Goal: Task Accomplishment & Management: Manage account settings

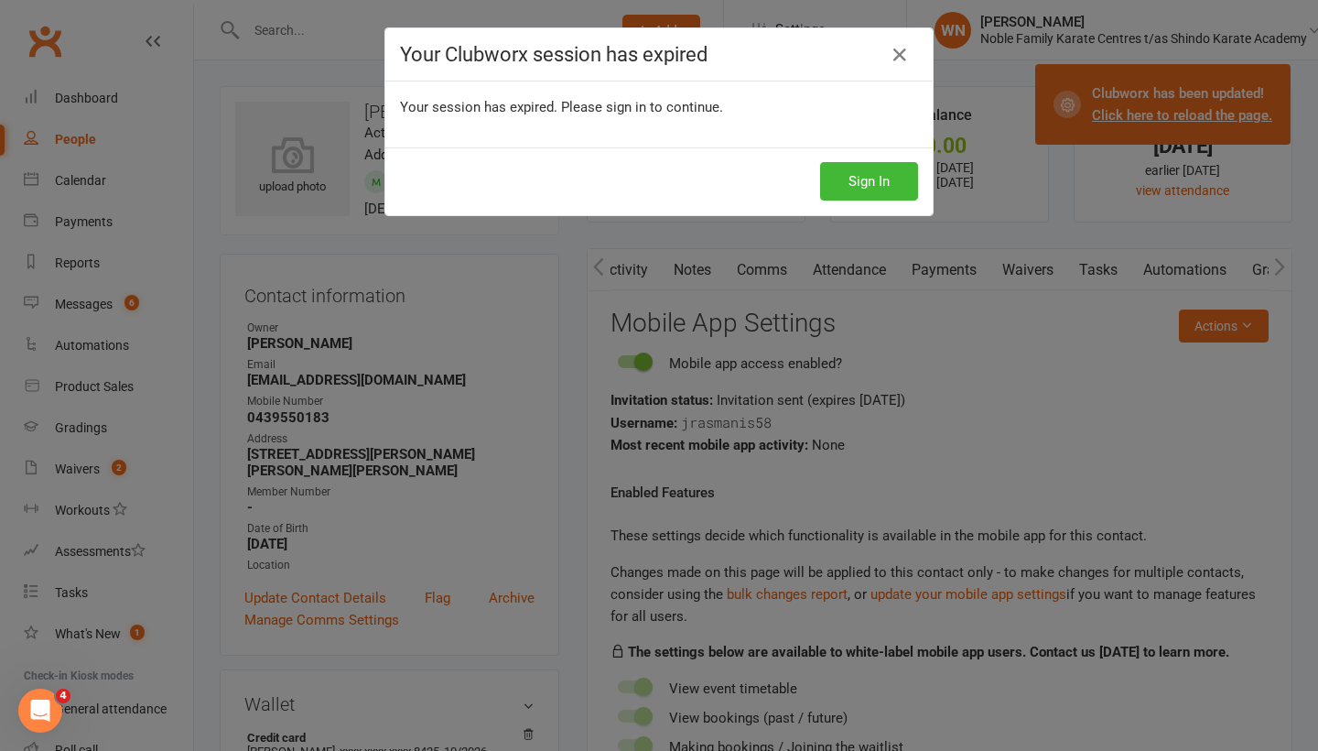
scroll to position [0, 343]
click at [897, 54] on icon at bounding box center [900, 55] width 22 height 22
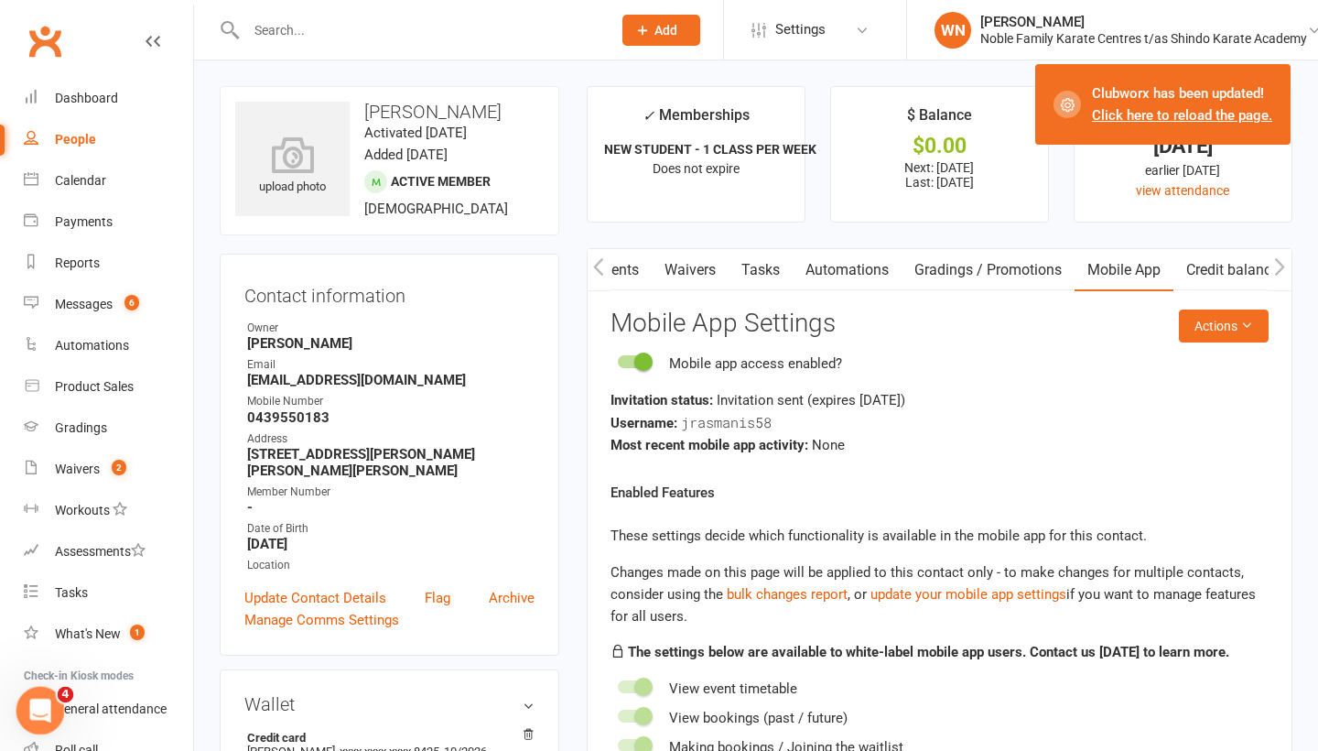
click at [30, 712] on icon "Open Intercom Messenger" at bounding box center [38, 708] width 30 height 30
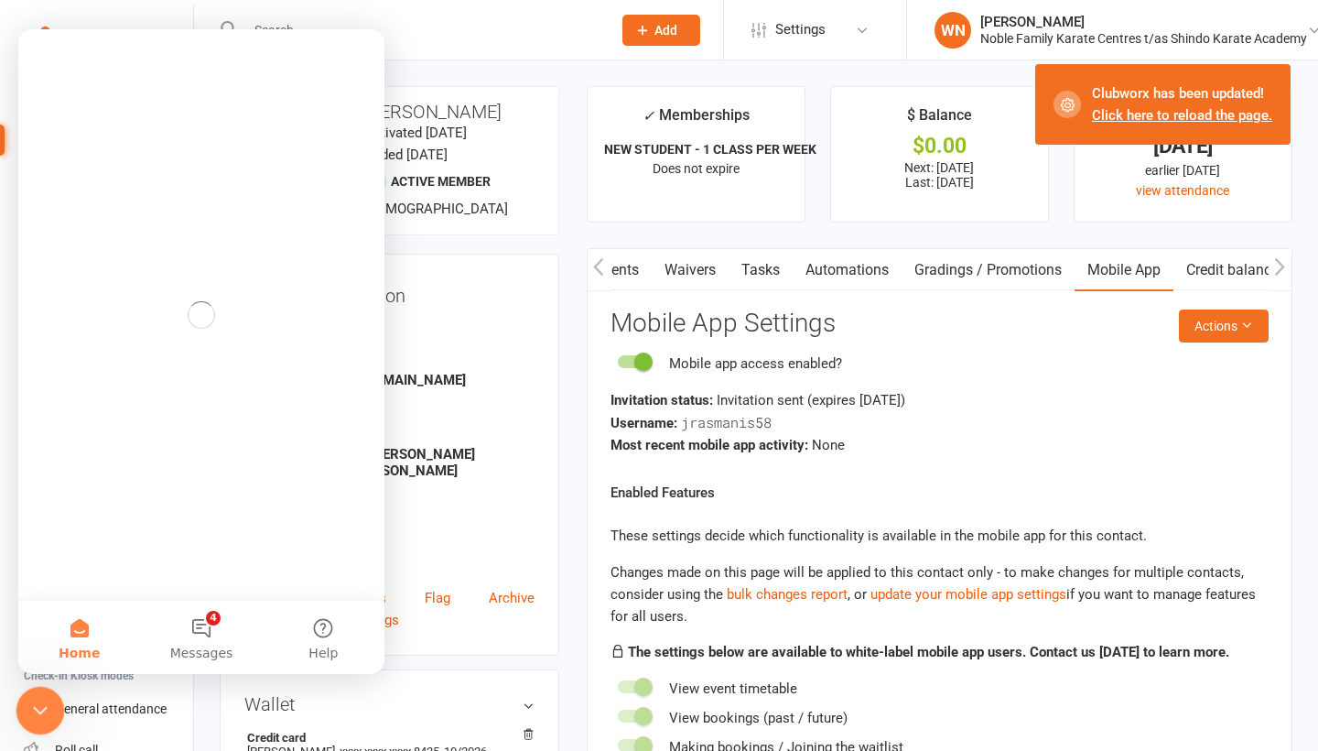
scroll to position [0, 0]
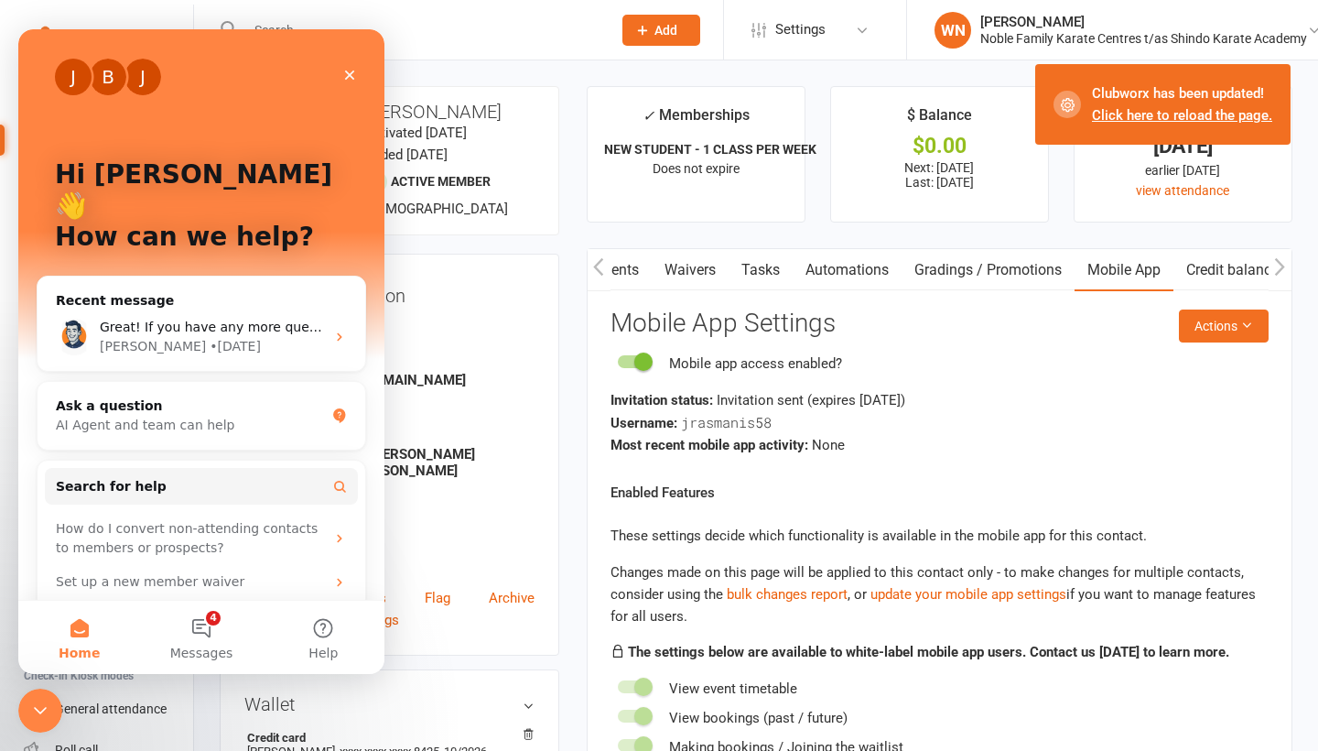
click at [466, 353] on ul "Owner [PERSON_NAME] Email [PERSON_NAME][EMAIL_ADDRESS][DOMAIN_NAME] Mobile Numb…" at bounding box center [389, 447] width 290 height 255
click at [353, 79] on icon "Close" at bounding box center [350, 75] width 10 height 10
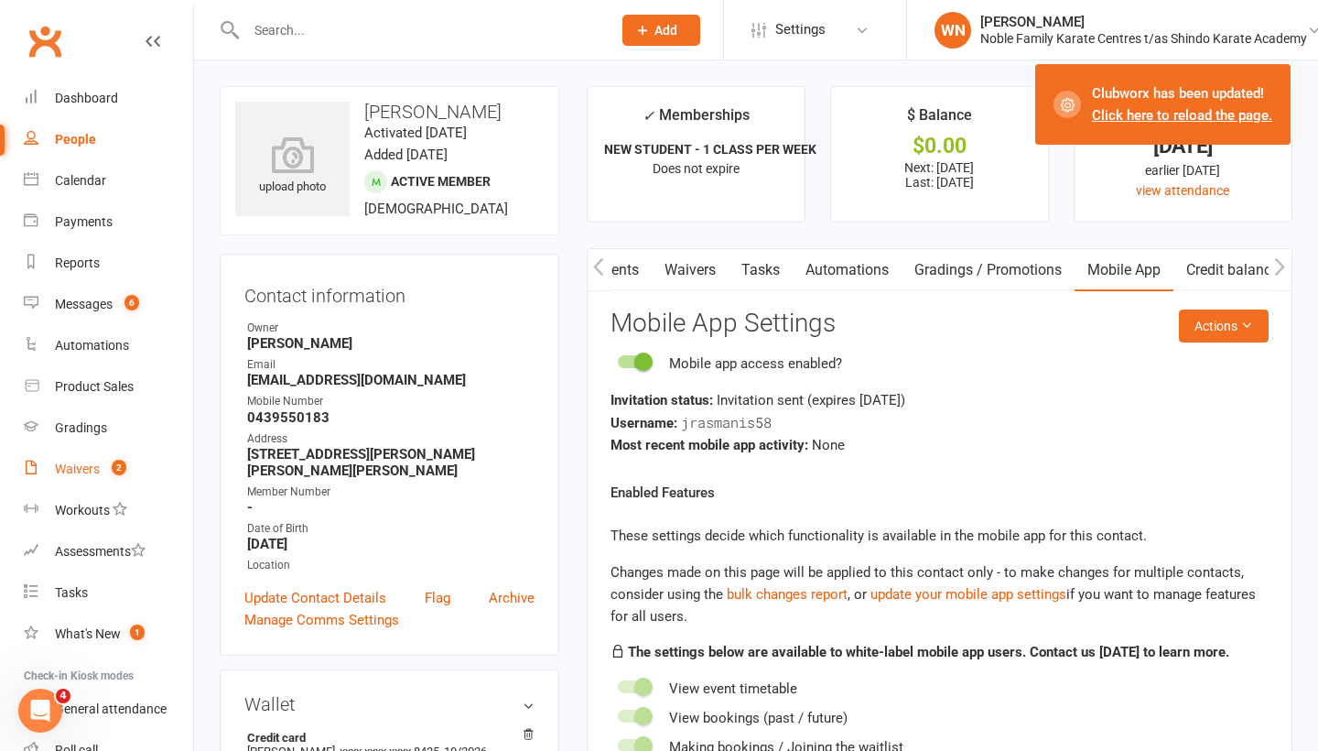
click at [89, 467] on div "Waivers" at bounding box center [77, 468] width 45 height 15
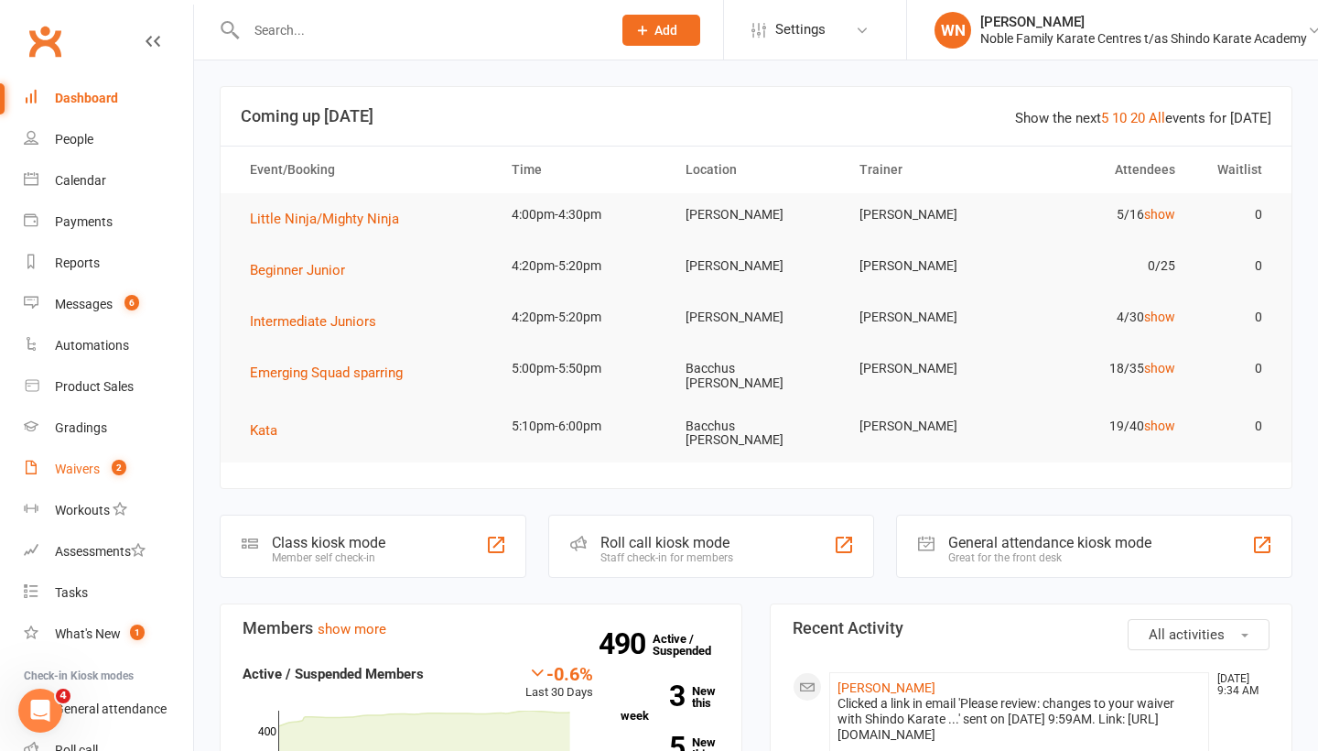
click at [88, 466] on div "Waivers" at bounding box center [77, 468] width 45 height 15
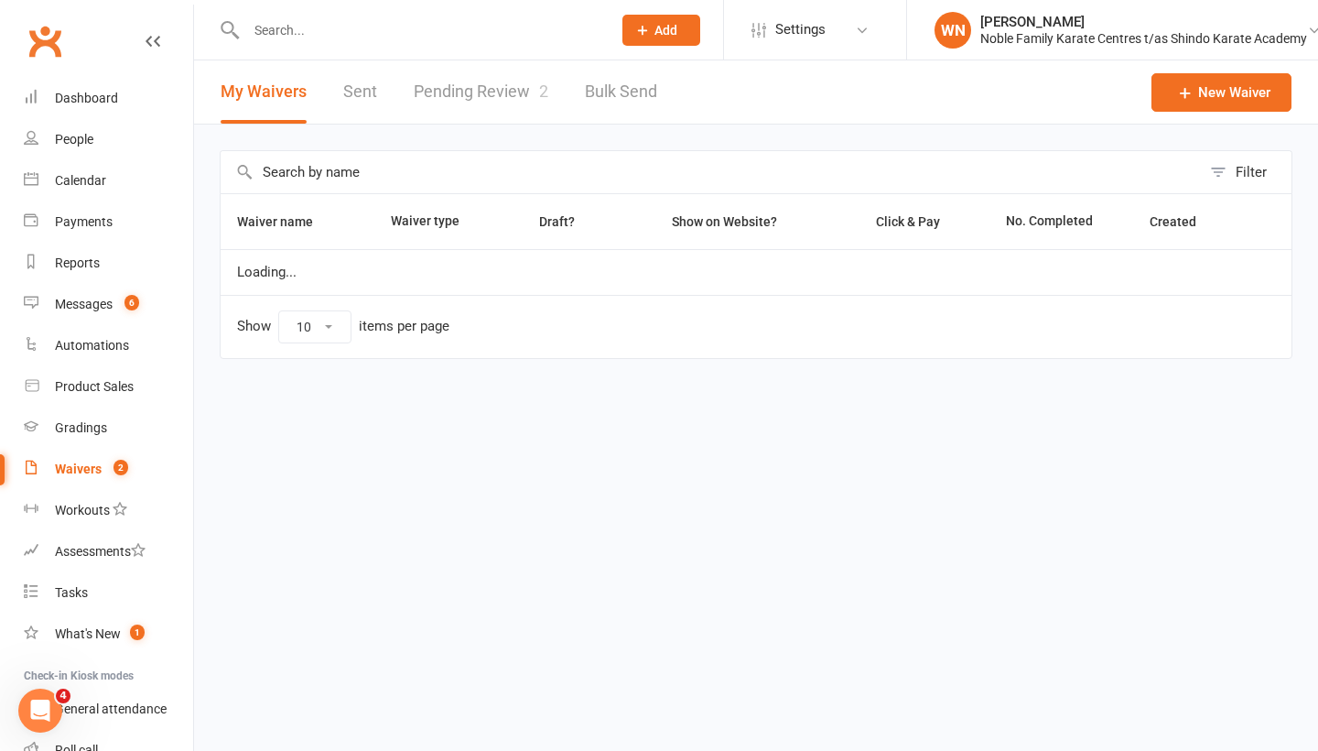
select select "100"
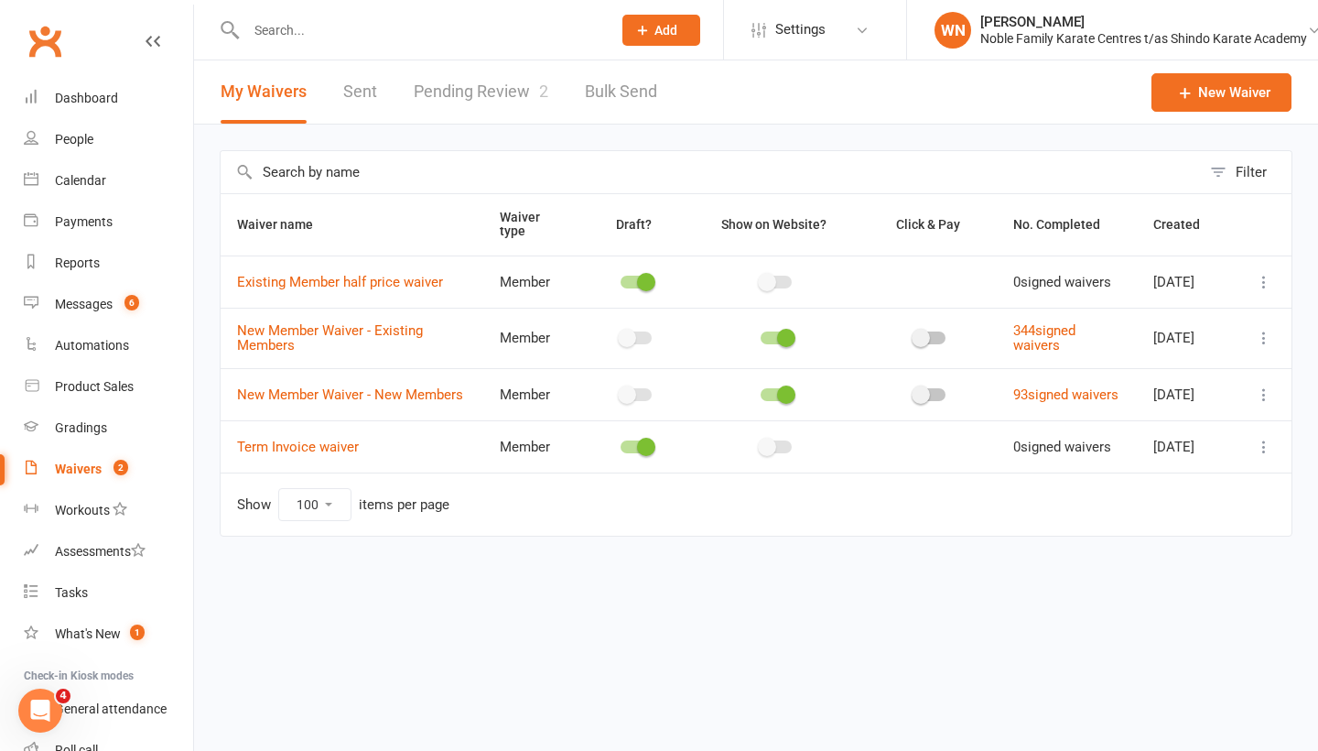
click at [487, 95] on link "Pending Review 2" at bounding box center [481, 91] width 135 height 63
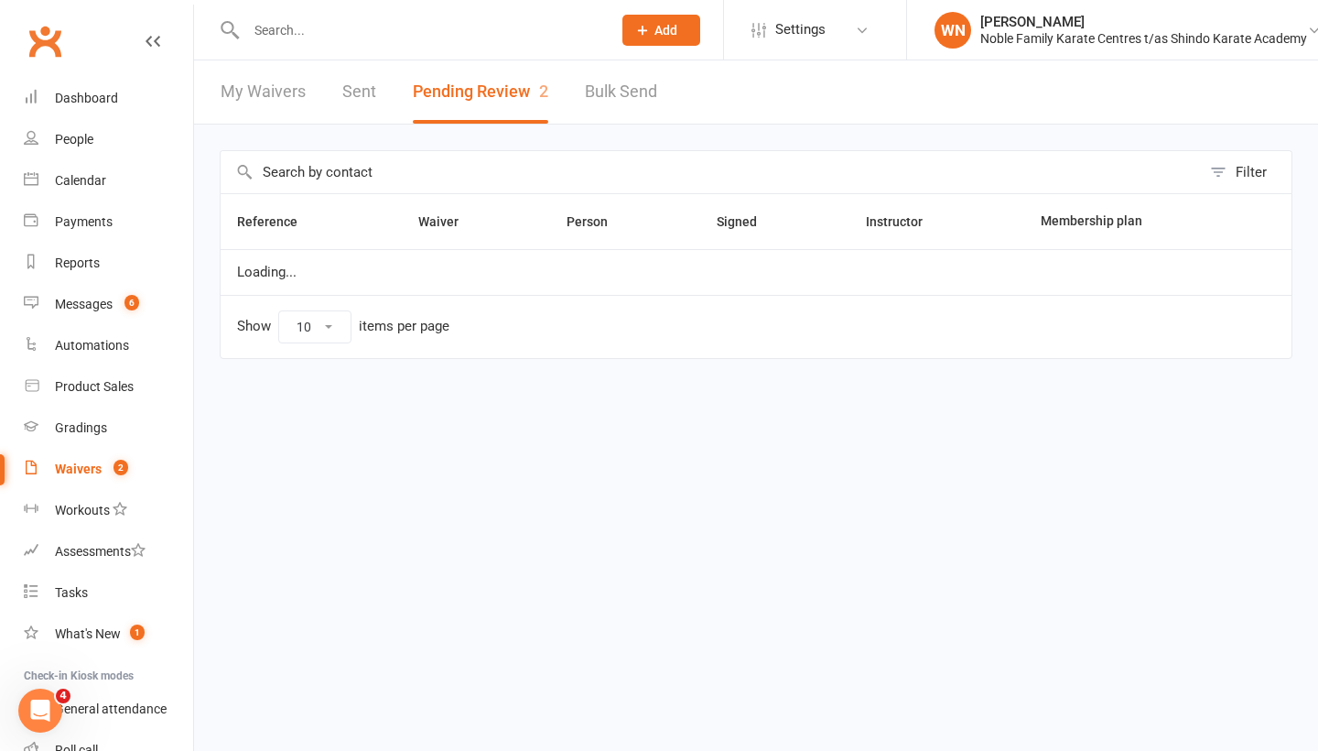
select select "100"
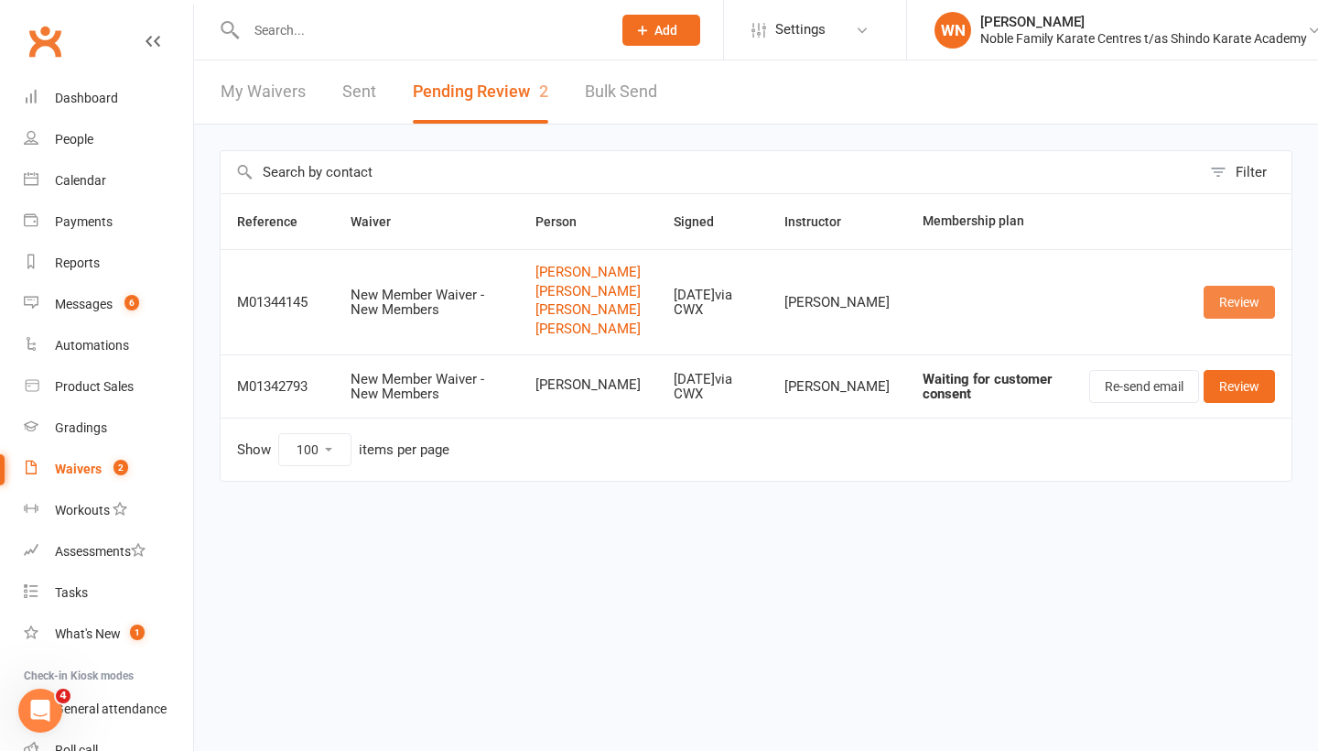
click at [1236, 319] on link "Review" at bounding box center [1239, 302] width 71 height 33
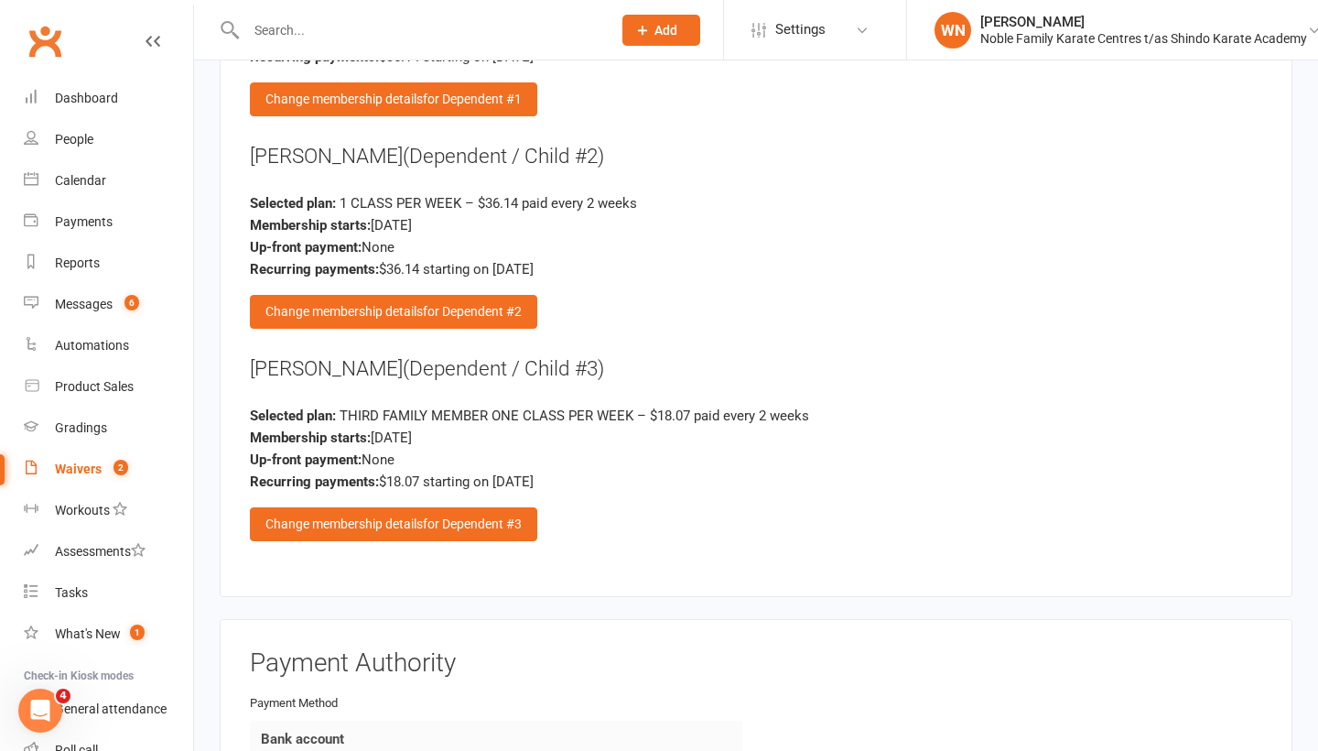
scroll to position [3923, 0]
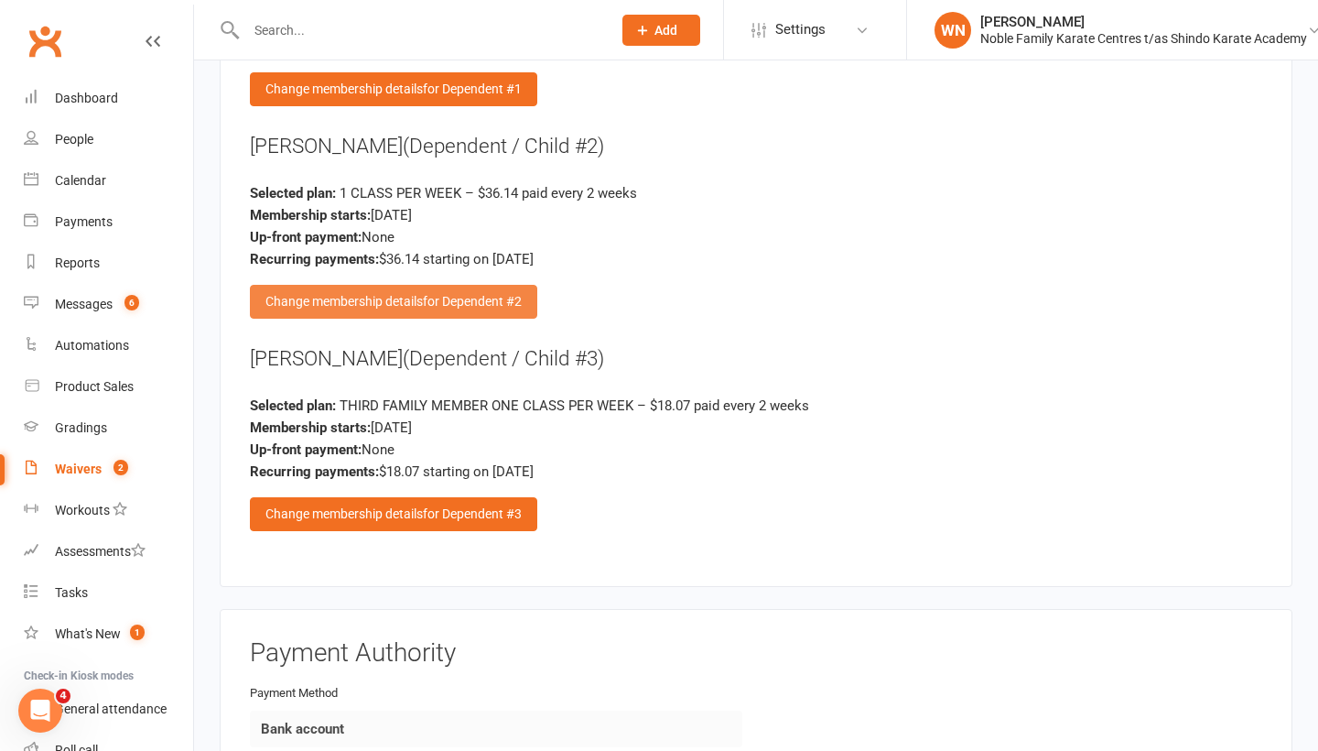
click at [444, 294] on span "for Dependent #2" at bounding box center [472, 301] width 99 height 15
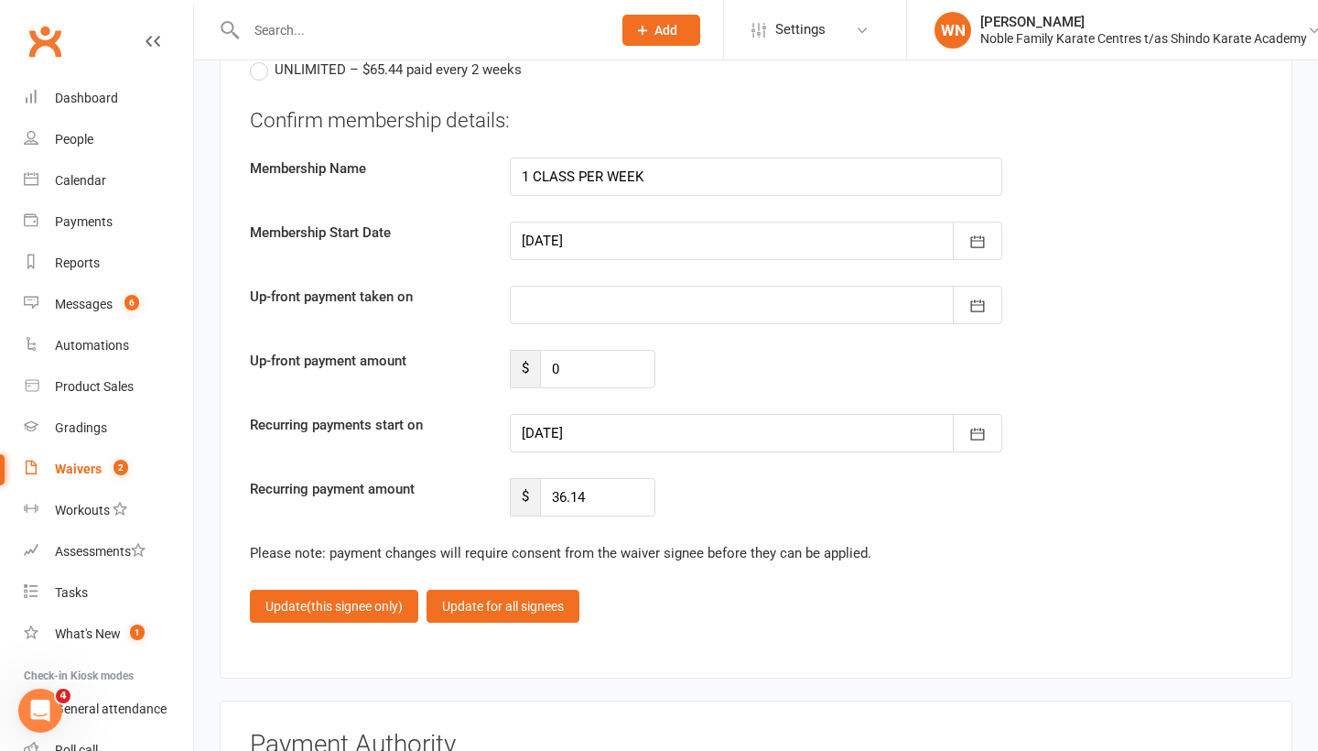
click at [577, 416] on div at bounding box center [756, 433] width 493 height 38
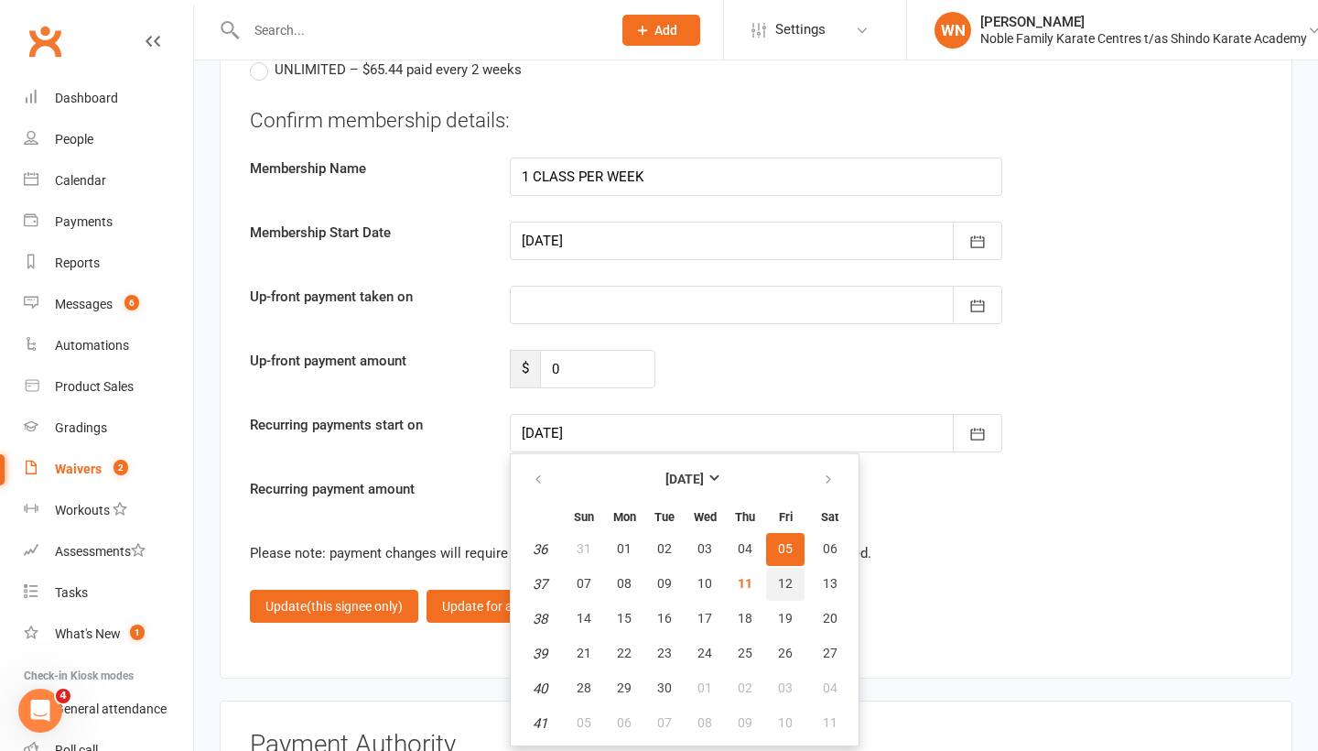
click at [783, 576] on span "12" at bounding box center [785, 583] width 15 height 15
type input "12 Sep 2025"
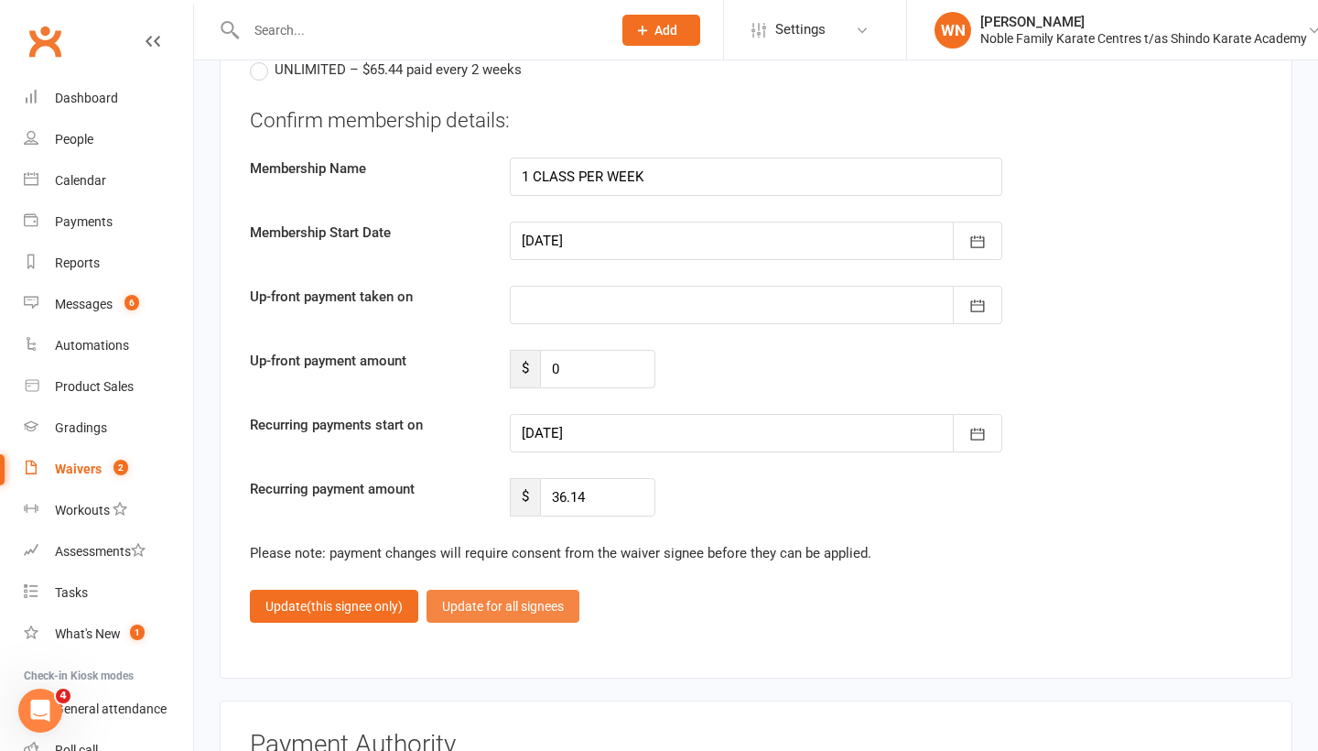
click at [537, 590] on button "Update for all signees" at bounding box center [503, 606] width 153 height 33
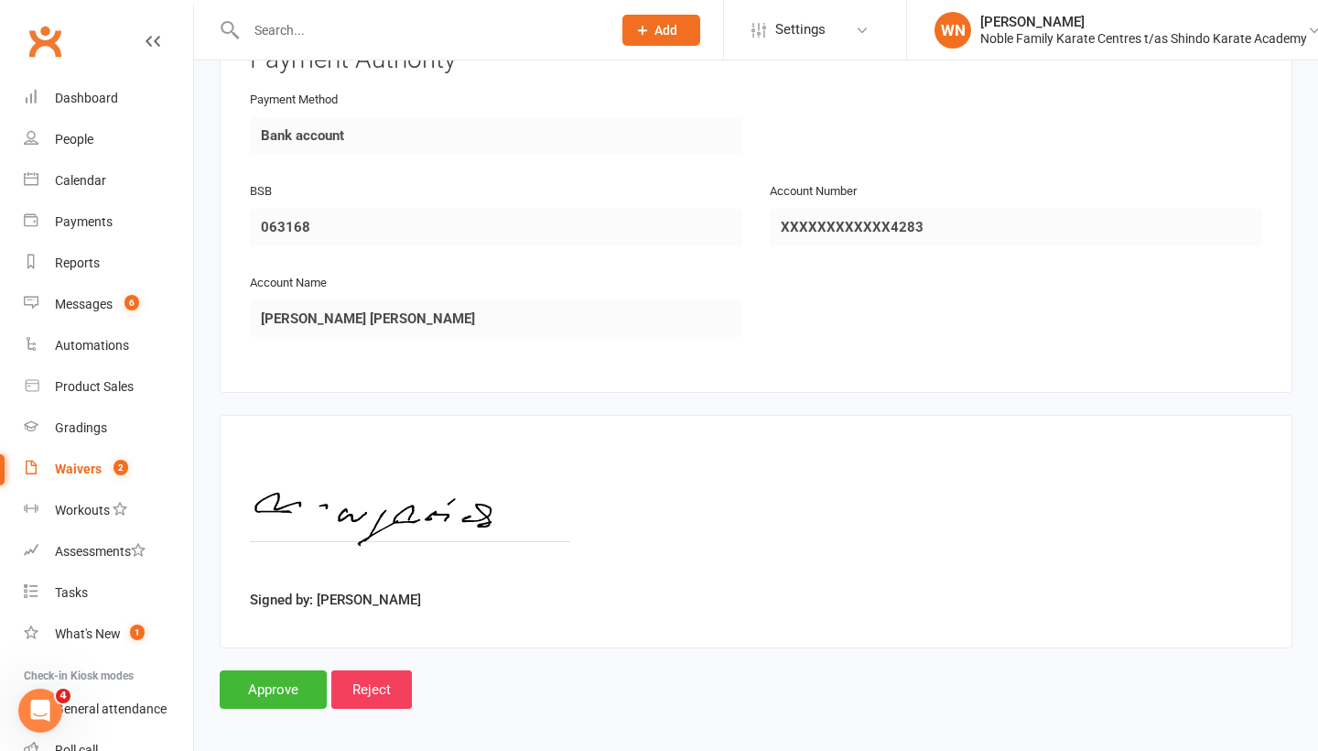
scroll to position [4580, 0]
click at [270, 672] on input "Approve" at bounding box center [273, 691] width 107 height 38
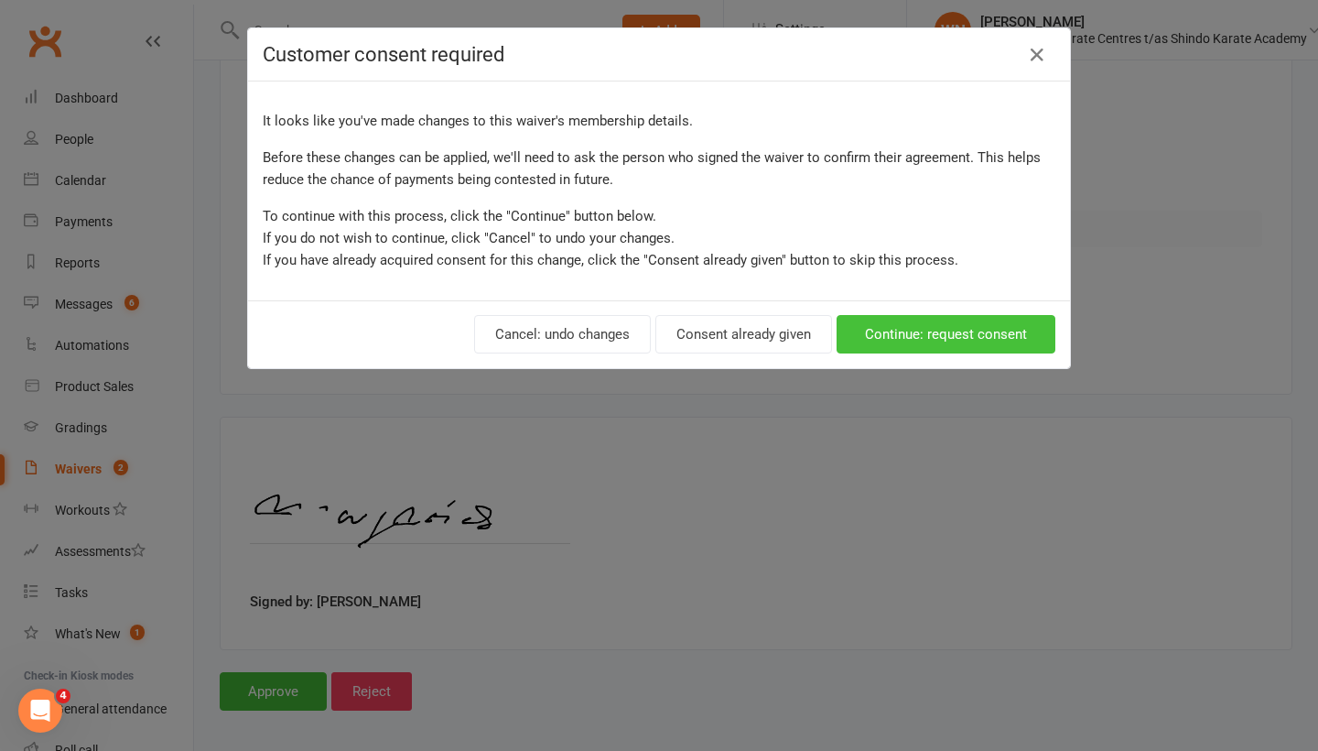
click at [982, 333] on button "Continue: request consent" at bounding box center [946, 334] width 219 height 38
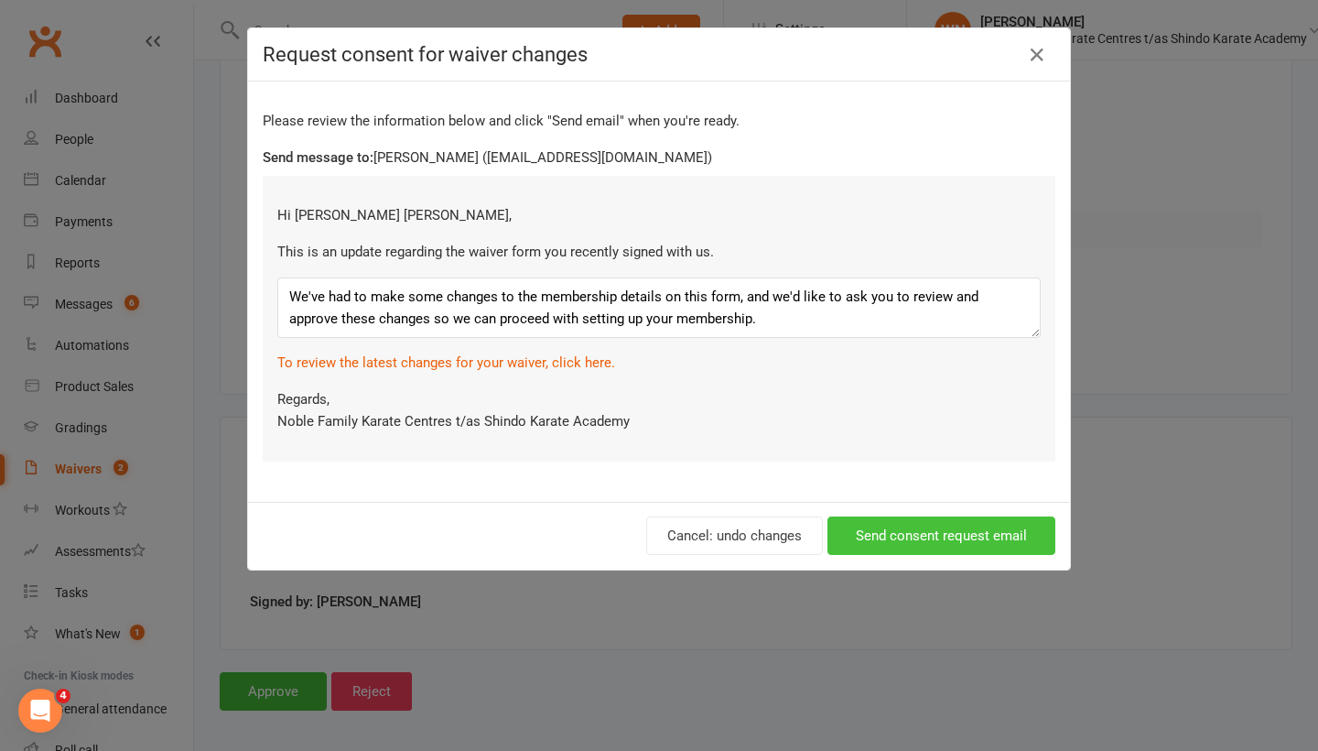
click at [966, 536] on button "Send consent request email" at bounding box center [942, 535] width 228 height 38
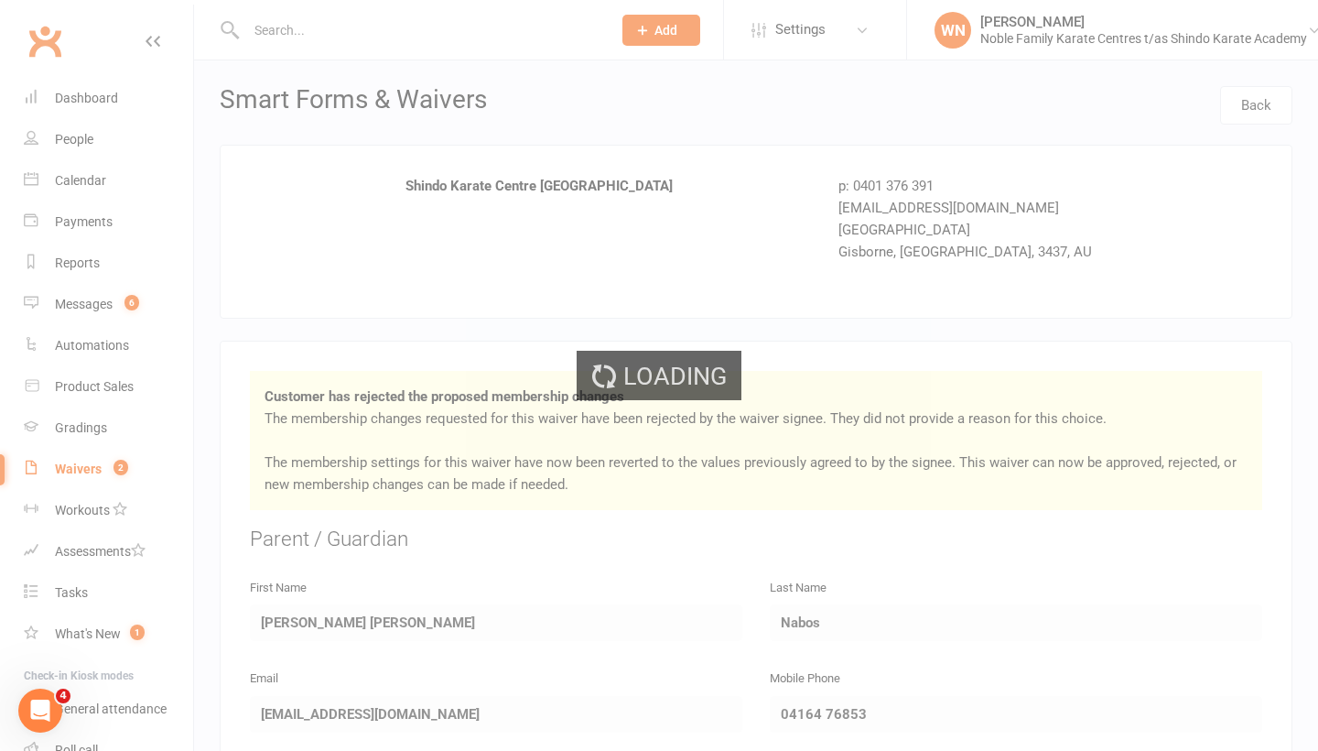
select select "100"
